Goal: Transaction & Acquisition: Purchase product/service

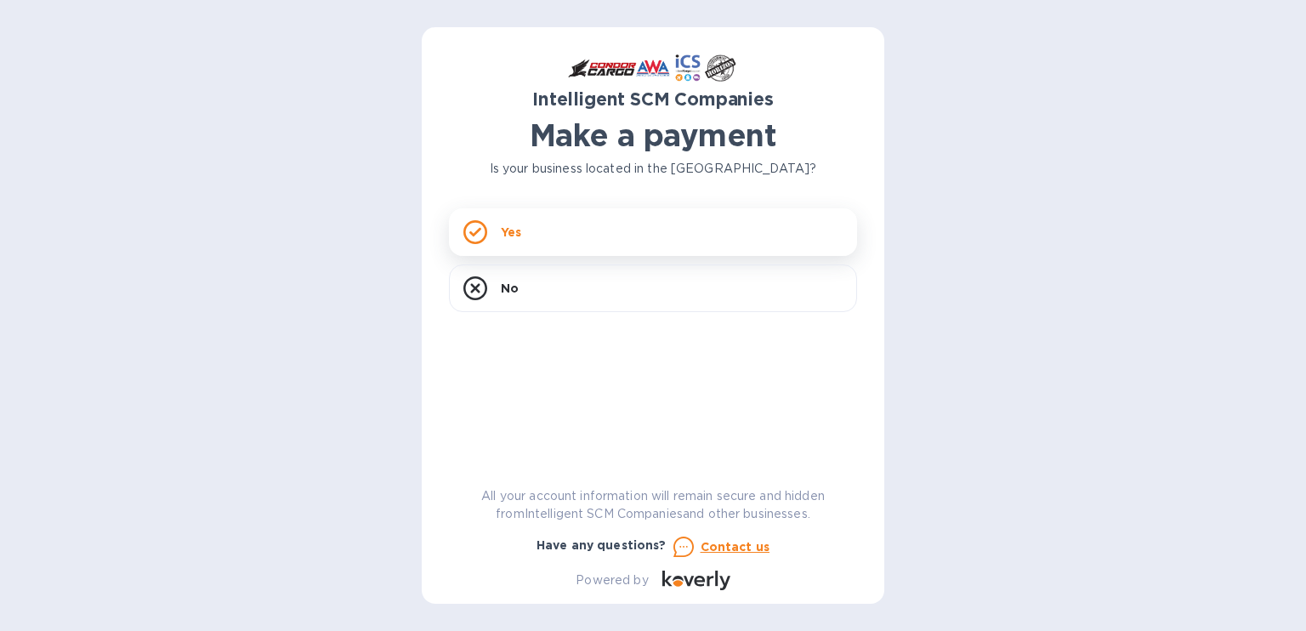
click at [650, 226] on div "Yes" at bounding box center [653, 232] width 408 height 48
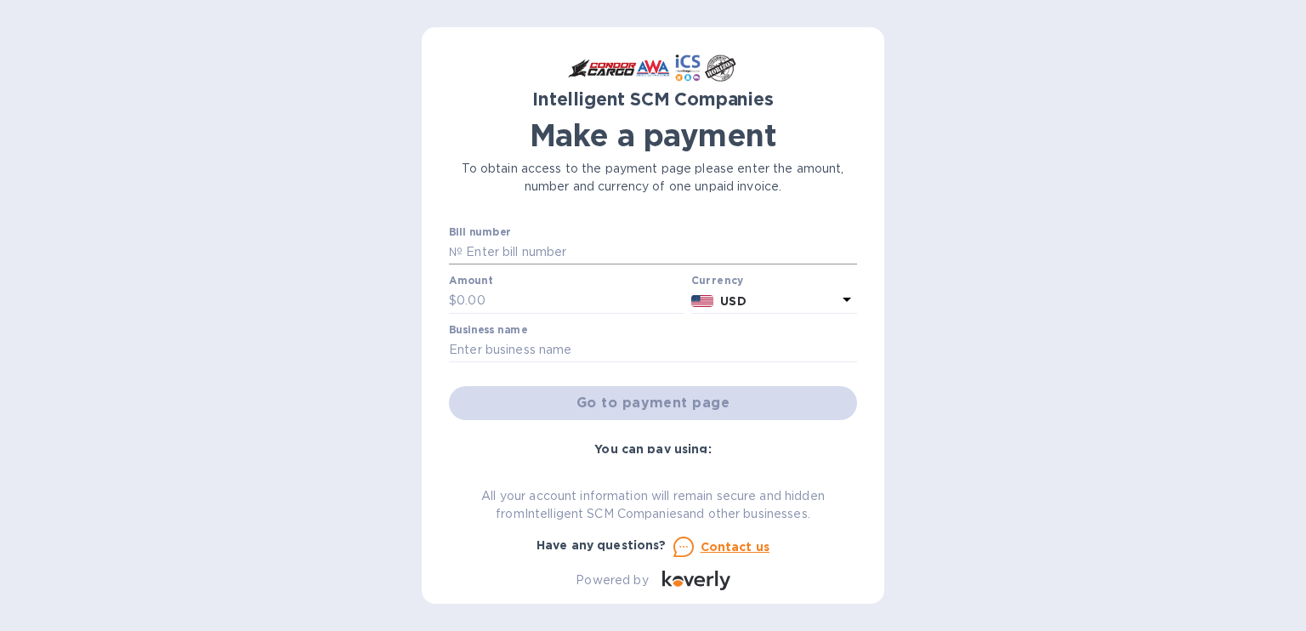
click at [653, 242] on input "text" at bounding box center [660, 253] width 395 height 26
type input "S00523733/B"
type input "2,740.71"
type input "Liquides Imaginaires, LLC"
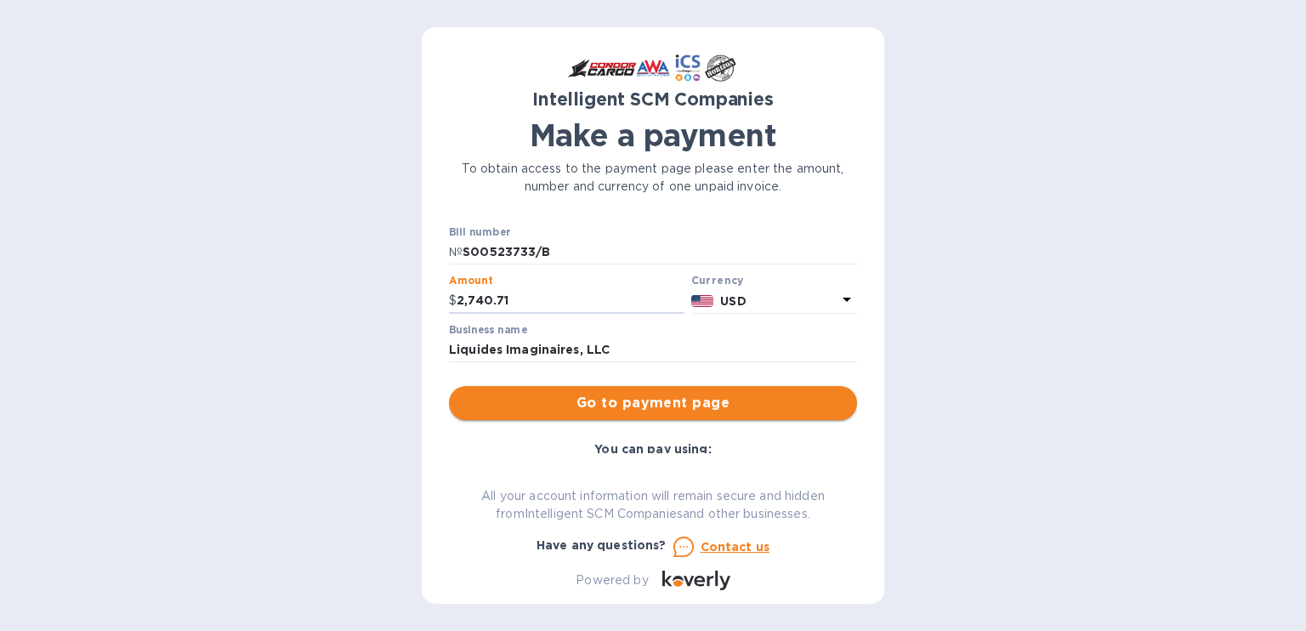
click at [621, 405] on span "Go to payment page" at bounding box center [653, 403] width 381 height 20
